Goal: Find specific page/section

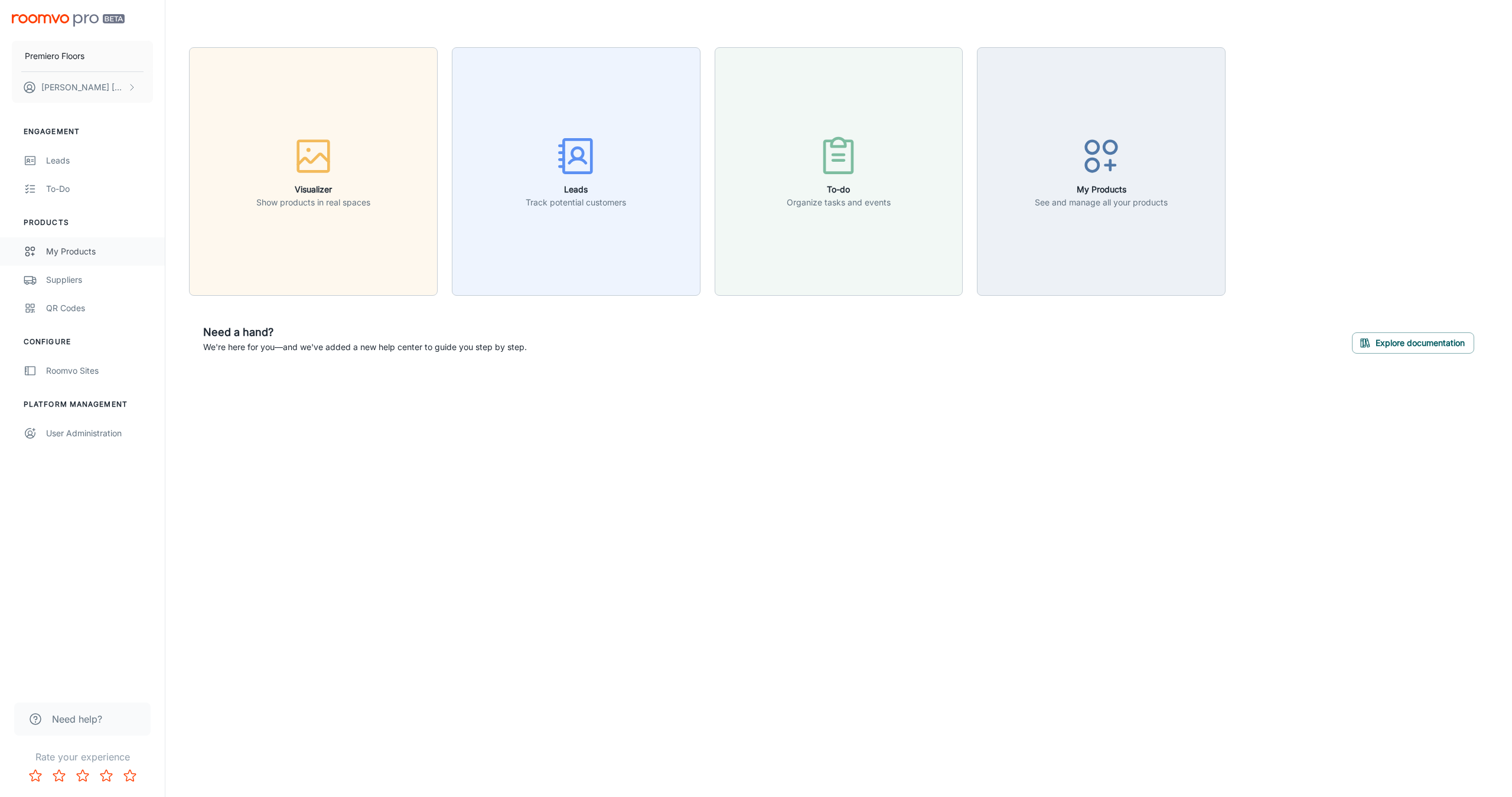
click at [75, 251] on div "My Products" at bounding box center [99, 251] width 107 height 13
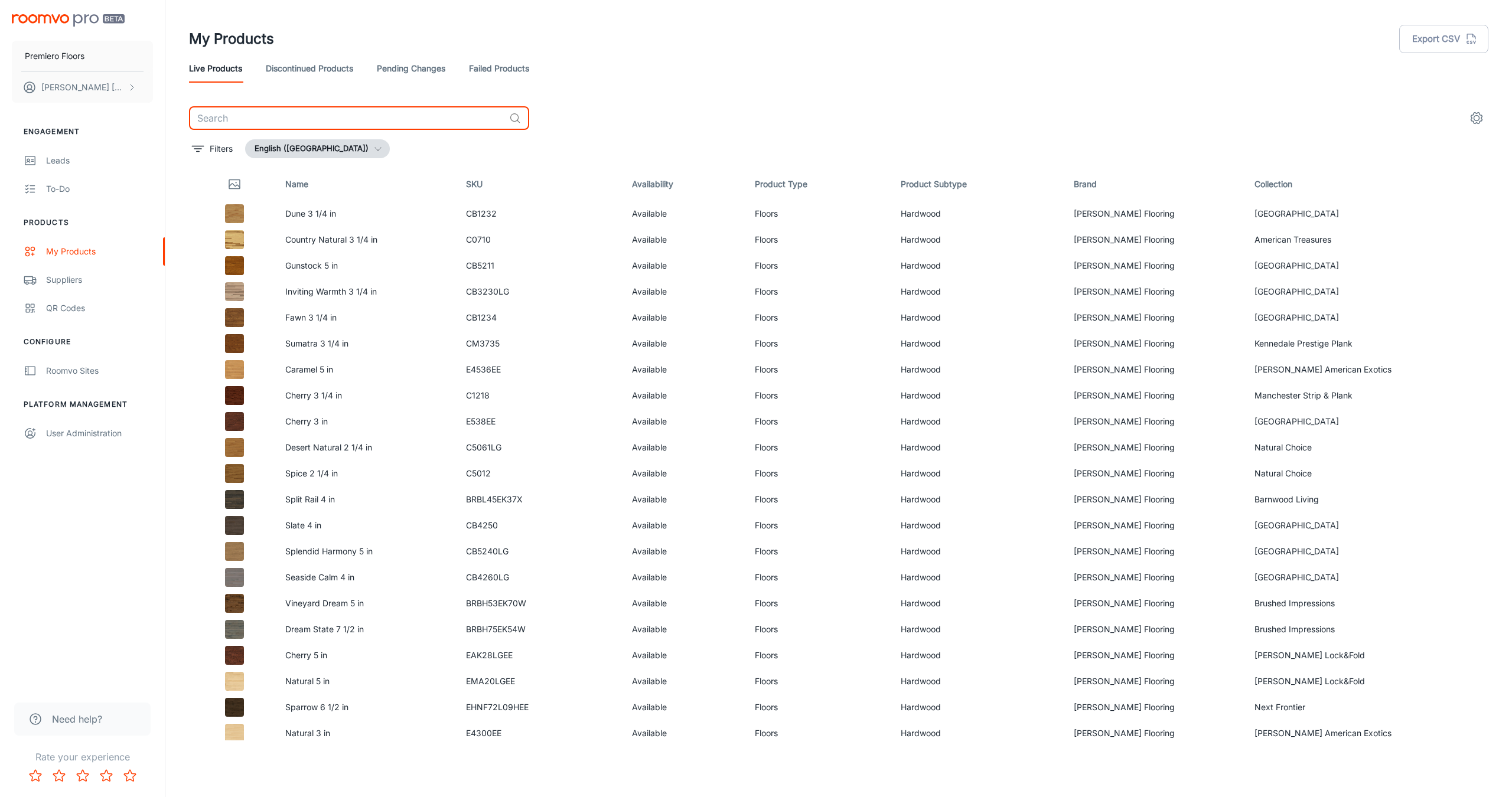
click at [271, 117] on input "text" at bounding box center [346, 118] width 315 height 24
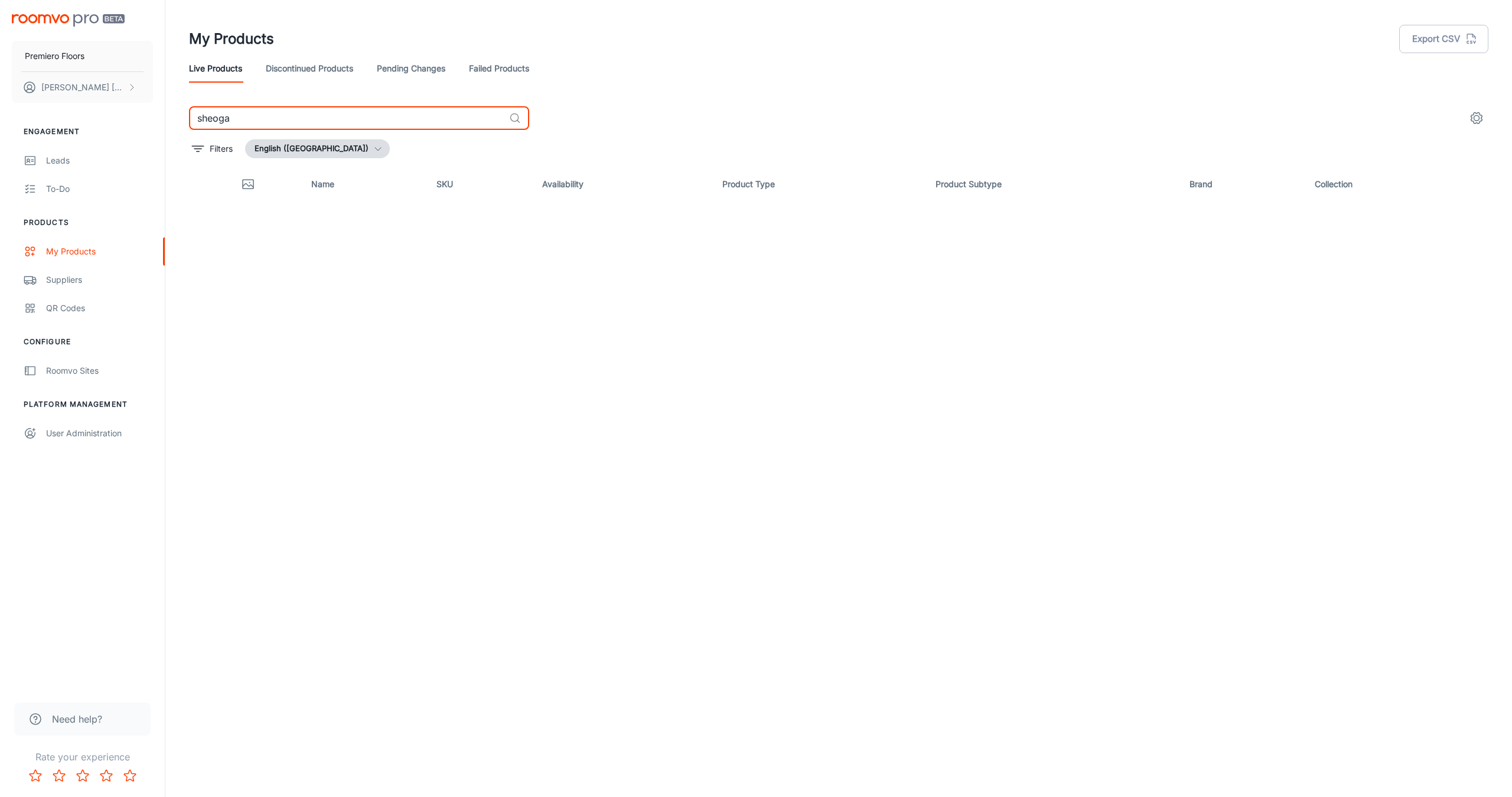
type input "sheoga"
click at [517, 115] on icon at bounding box center [515, 118] width 12 height 12
drag, startPoint x: 380, startPoint y: 120, endPoint x: 198, endPoint y: 115, distance: 182.1
click at [198, 115] on input "sheoga" at bounding box center [346, 118] width 315 height 24
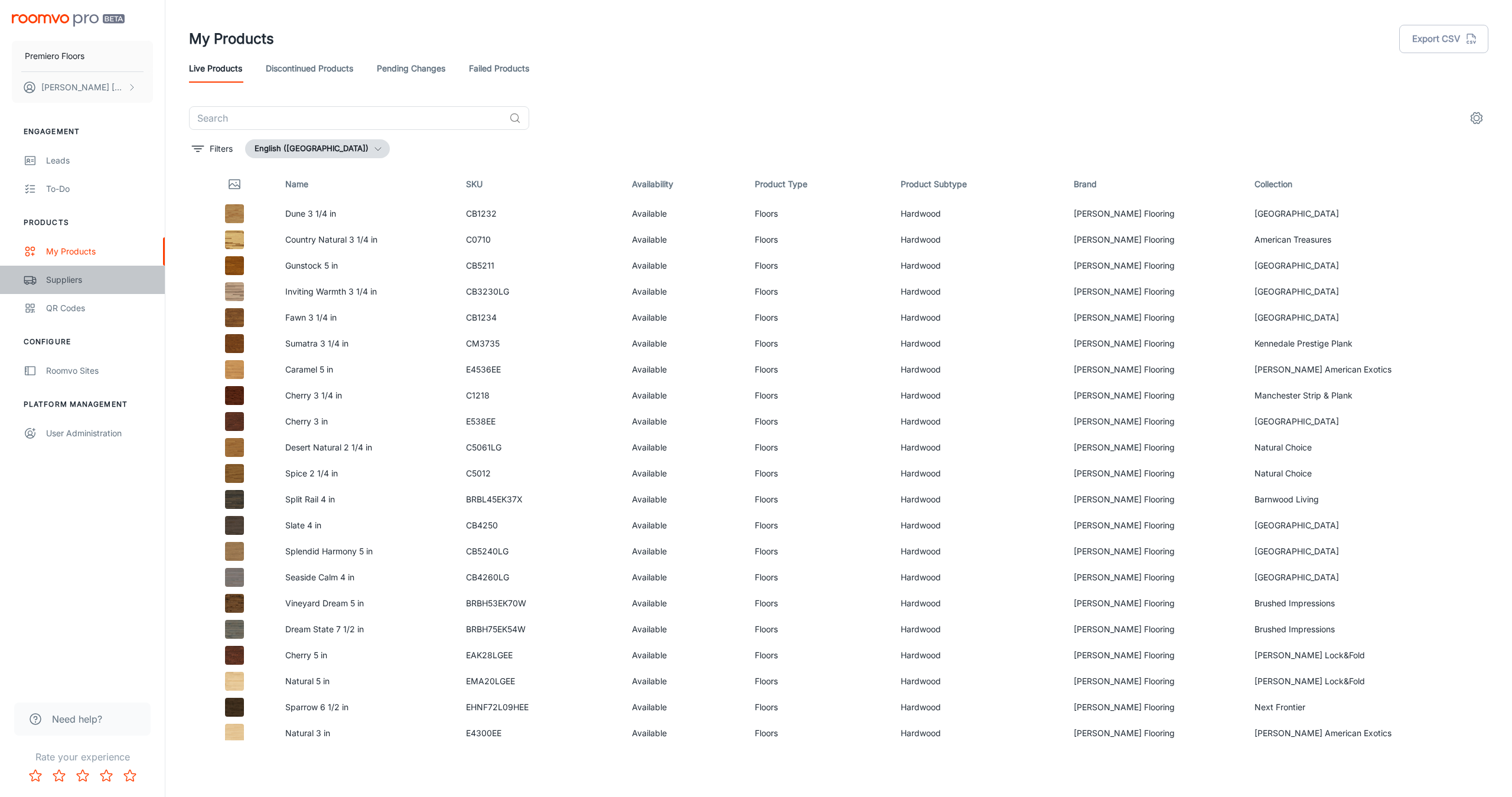
click at [75, 282] on div "Suppliers" at bounding box center [99, 280] width 107 height 13
